Goal: Task Accomplishment & Management: Manage account settings

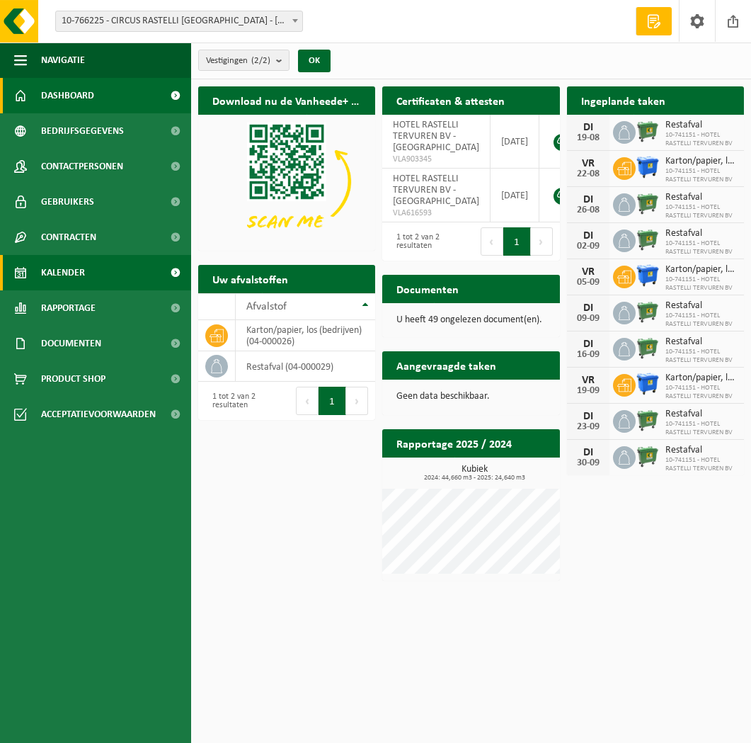
click at [106, 271] on link "Kalender" at bounding box center [95, 272] width 191 height 35
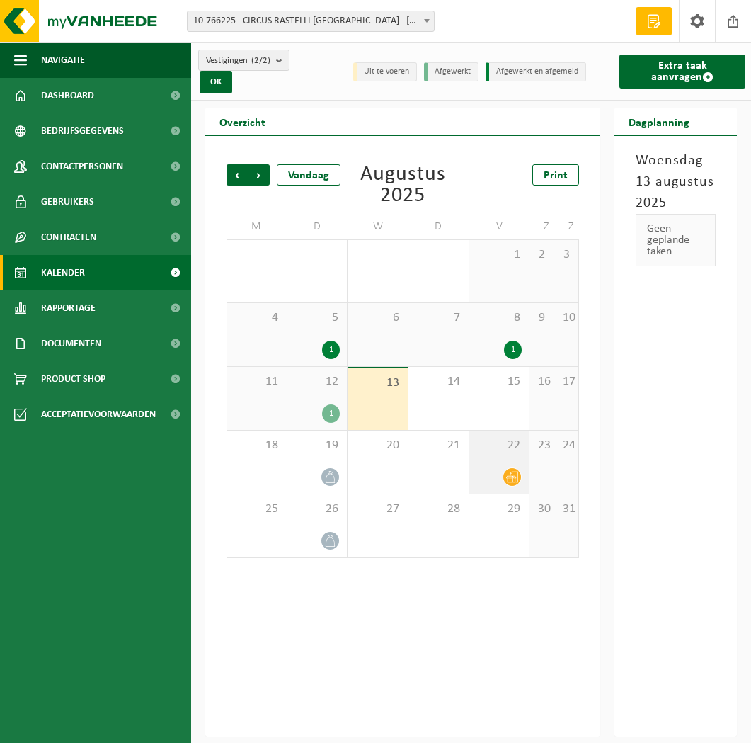
click at [509, 480] on icon at bounding box center [512, 477] width 12 height 12
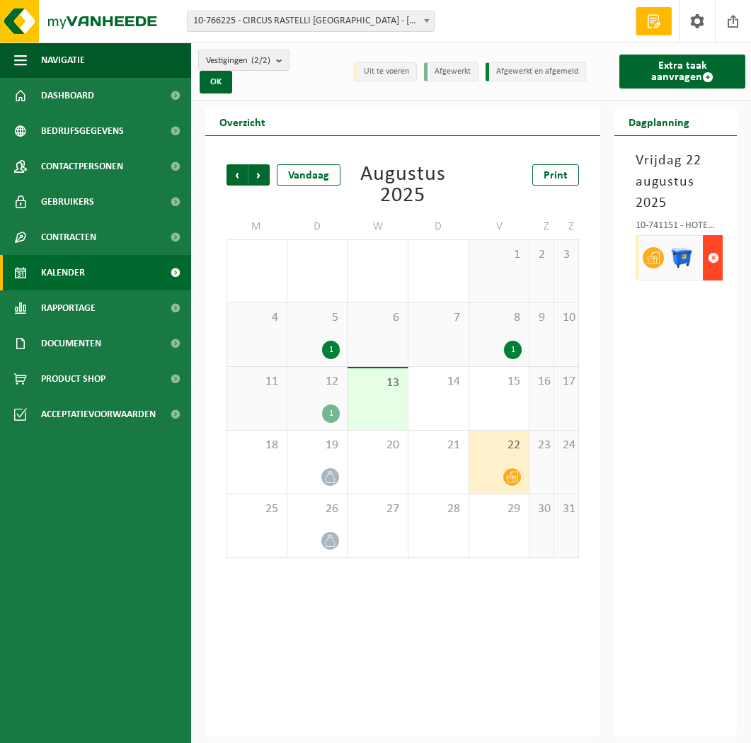
scroll to position [0, 1]
click at [708, 252] on span "button" at bounding box center [713, 258] width 11 height 28
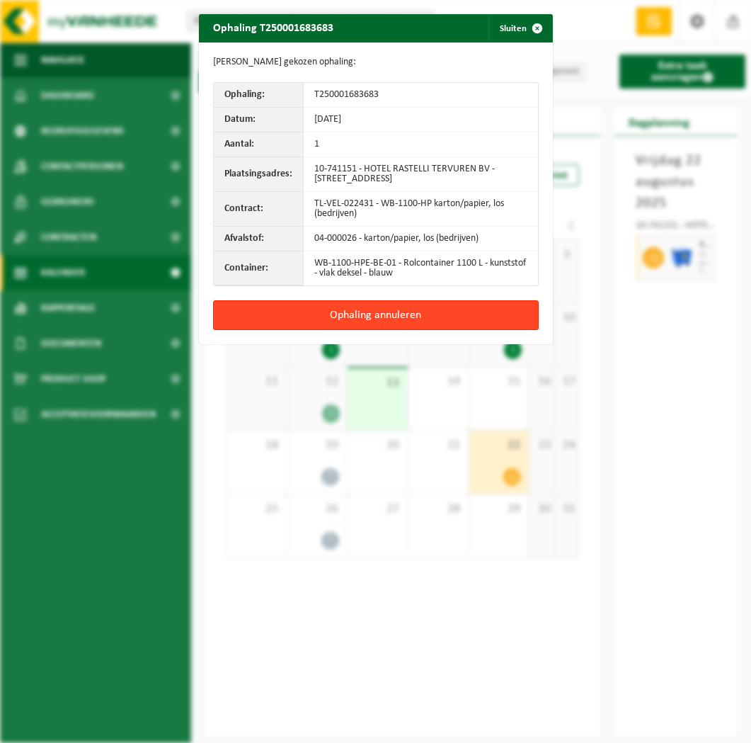
click at [485, 314] on button "Ophaling annuleren" at bounding box center [376, 315] width 326 height 30
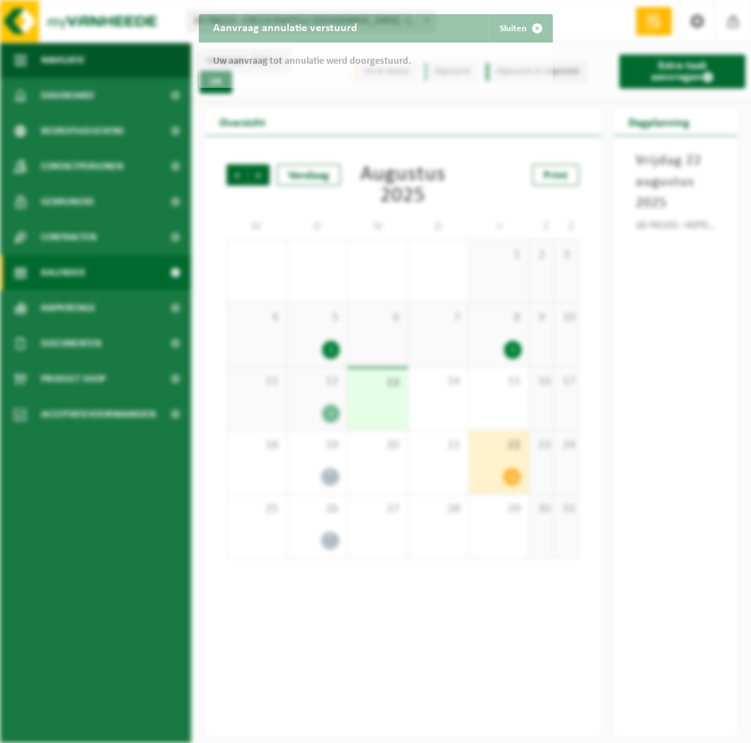
scroll to position [0, 0]
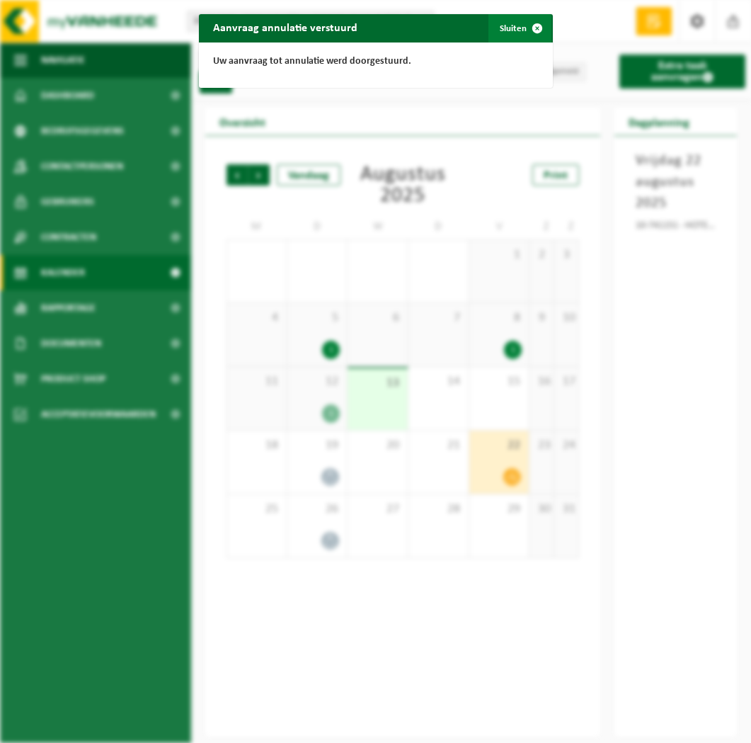
click at [533, 25] on span "button" at bounding box center [537, 28] width 28 height 28
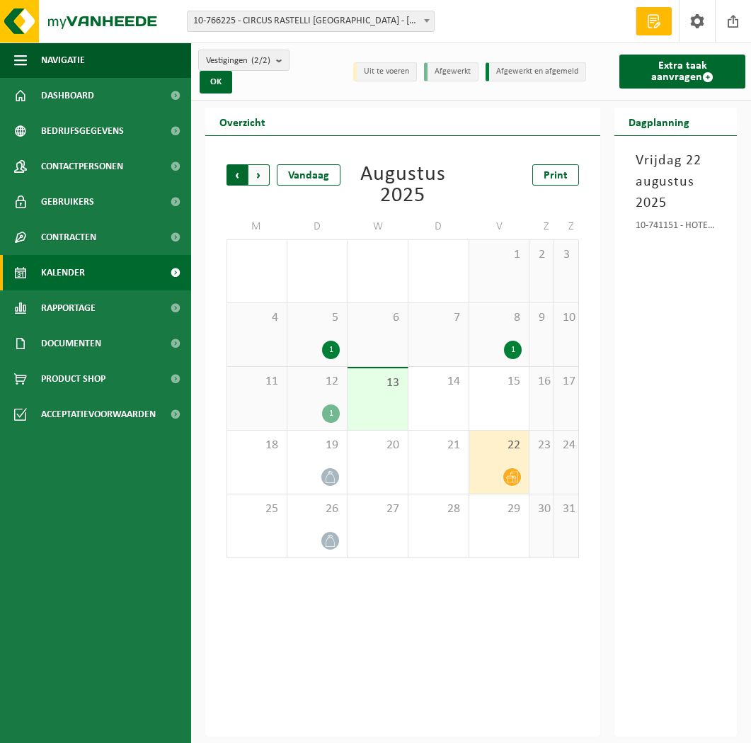
click at [254, 172] on span "Volgende" at bounding box center [259, 174] width 21 height 21
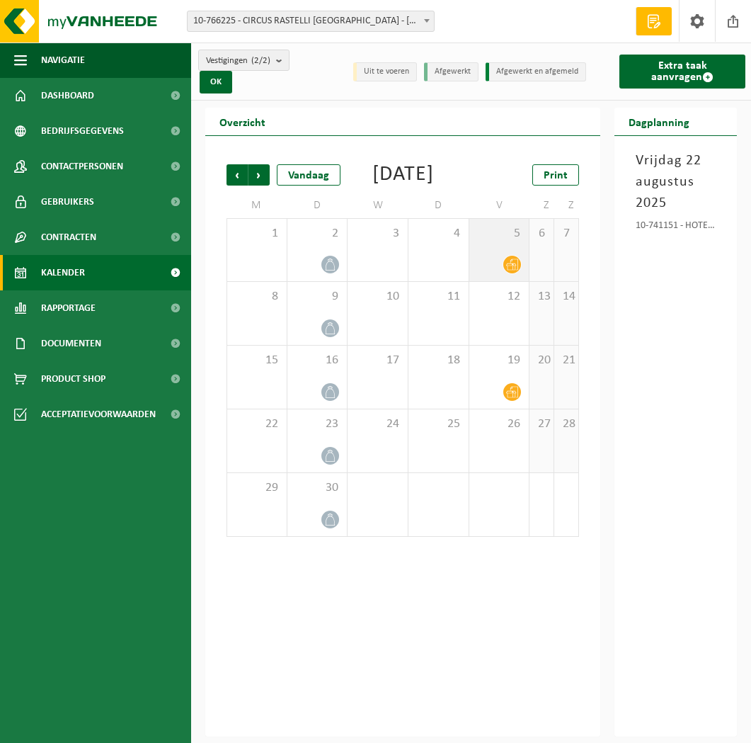
click at [518, 271] on icon at bounding box center [512, 265] width 12 height 12
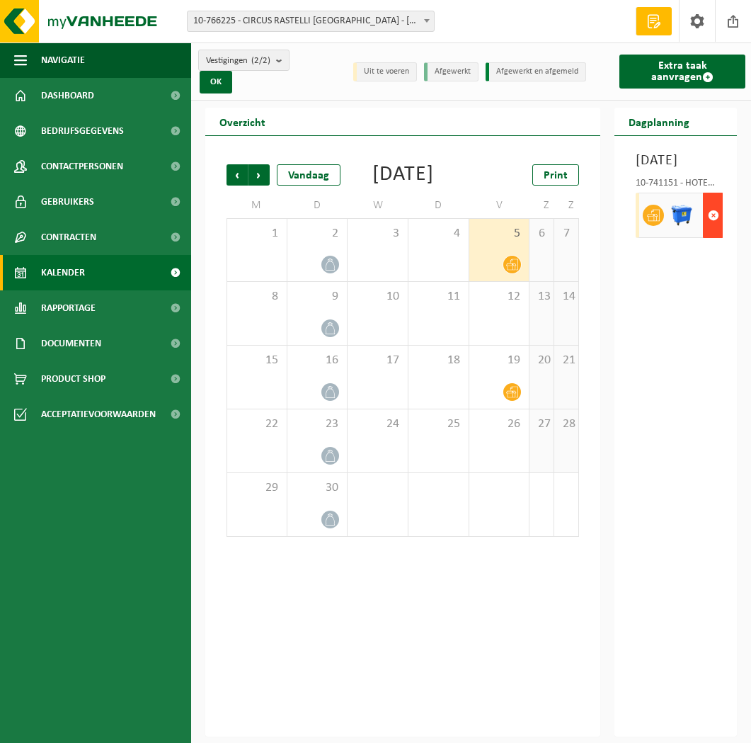
click at [715, 229] on span "button" at bounding box center [713, 215] width 11 height 28
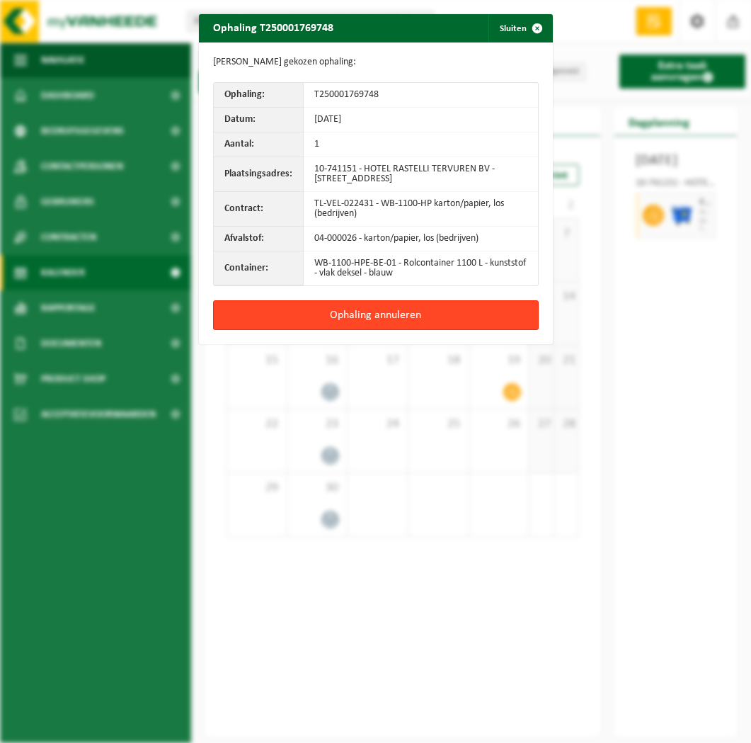
click at [449, 312] on button "Ophaling annuleren" at bounding box center [376, 315] width 326 height 30
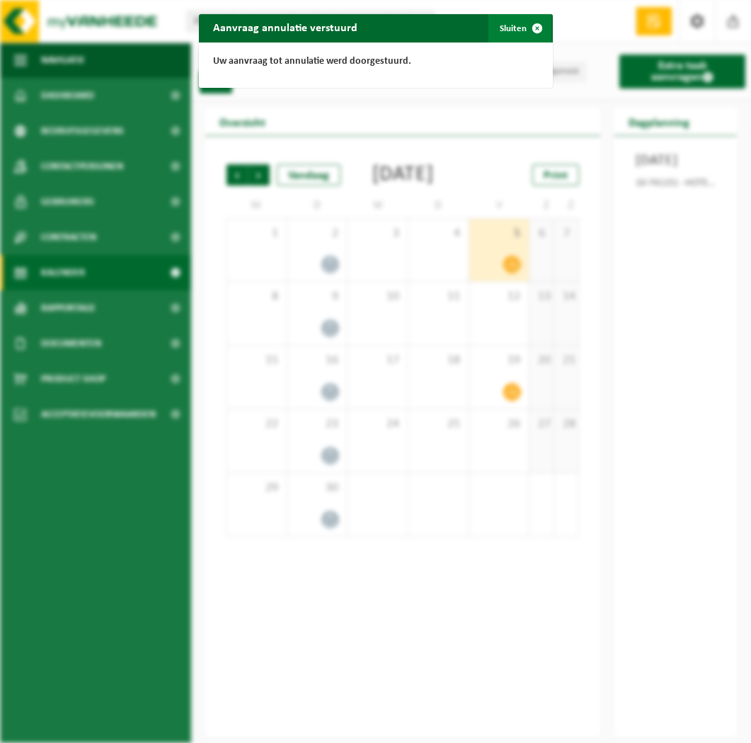
click at [537, 21] on span "button" at bounding box center [537, 28] width 28 height 28
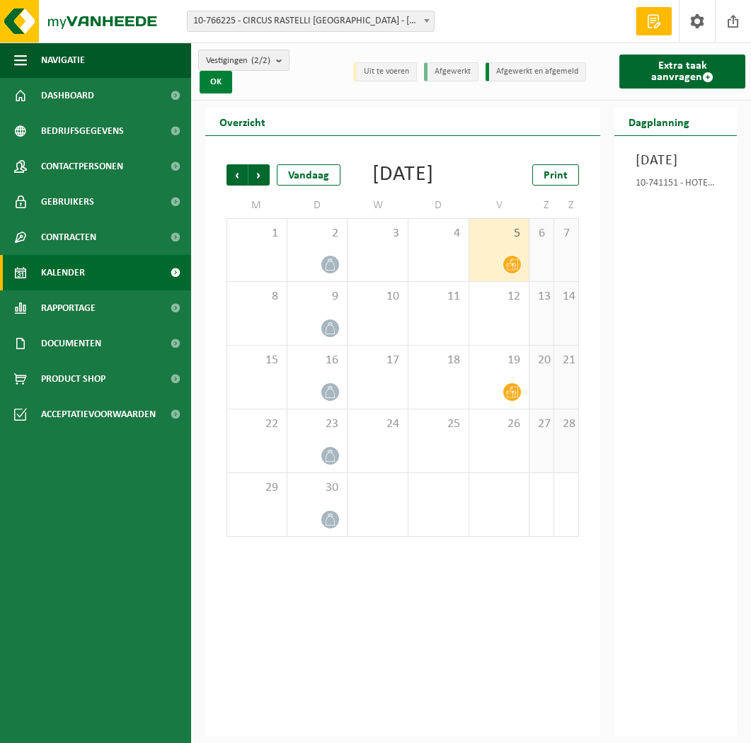
click at [218, 86] on button "OK" at bounding box center [216, 82] width 33 height 23
